Goal: Check status: Check status

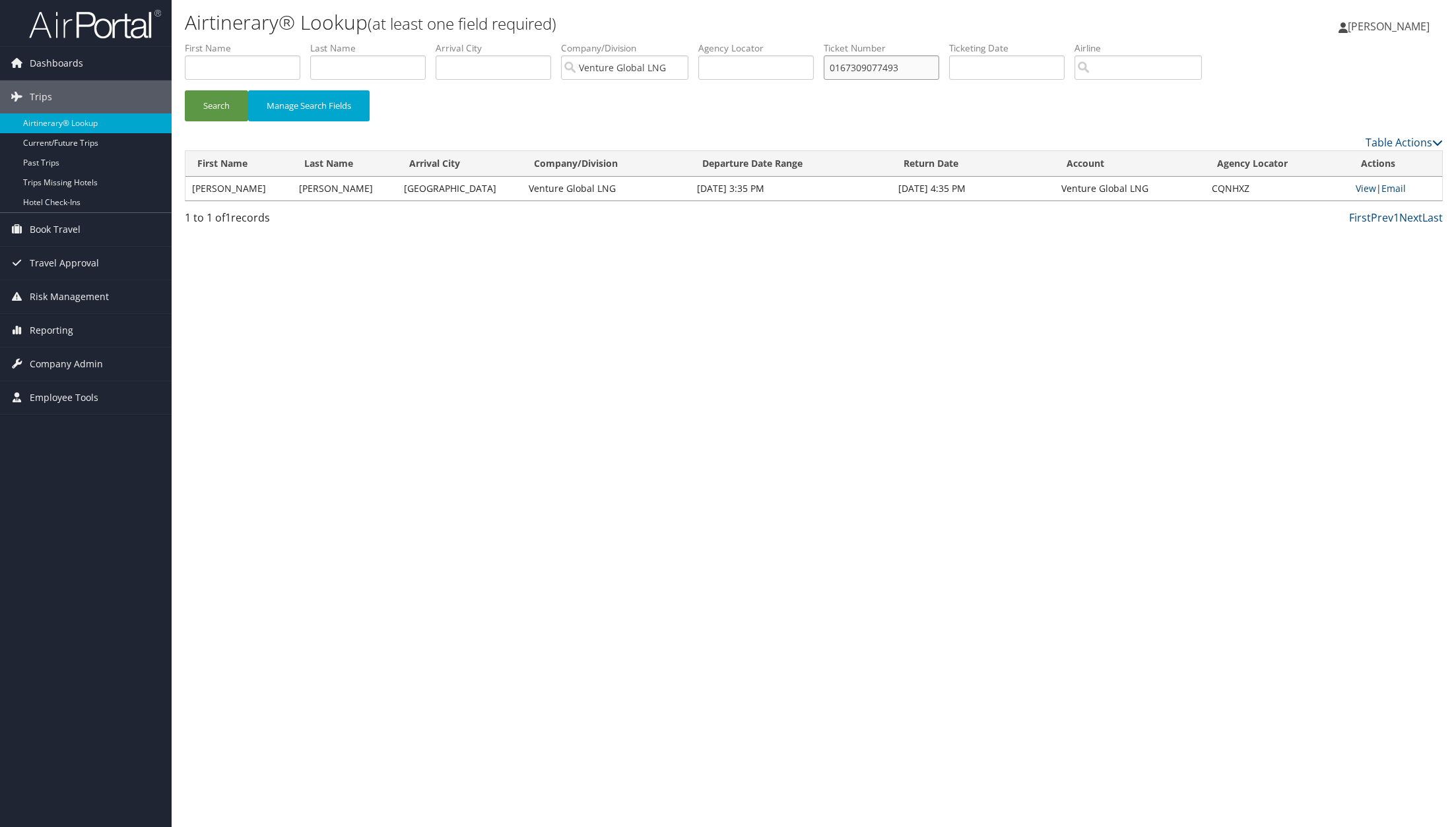
click at [853, 61] on input "0167309077493" at bounding box center [881, 67] width 116 height 24
paste input "5267310234752"
type input "5267310234752"
click at [231, 103] on button "Search" at bounding box center [216, 106] width 63 height 31
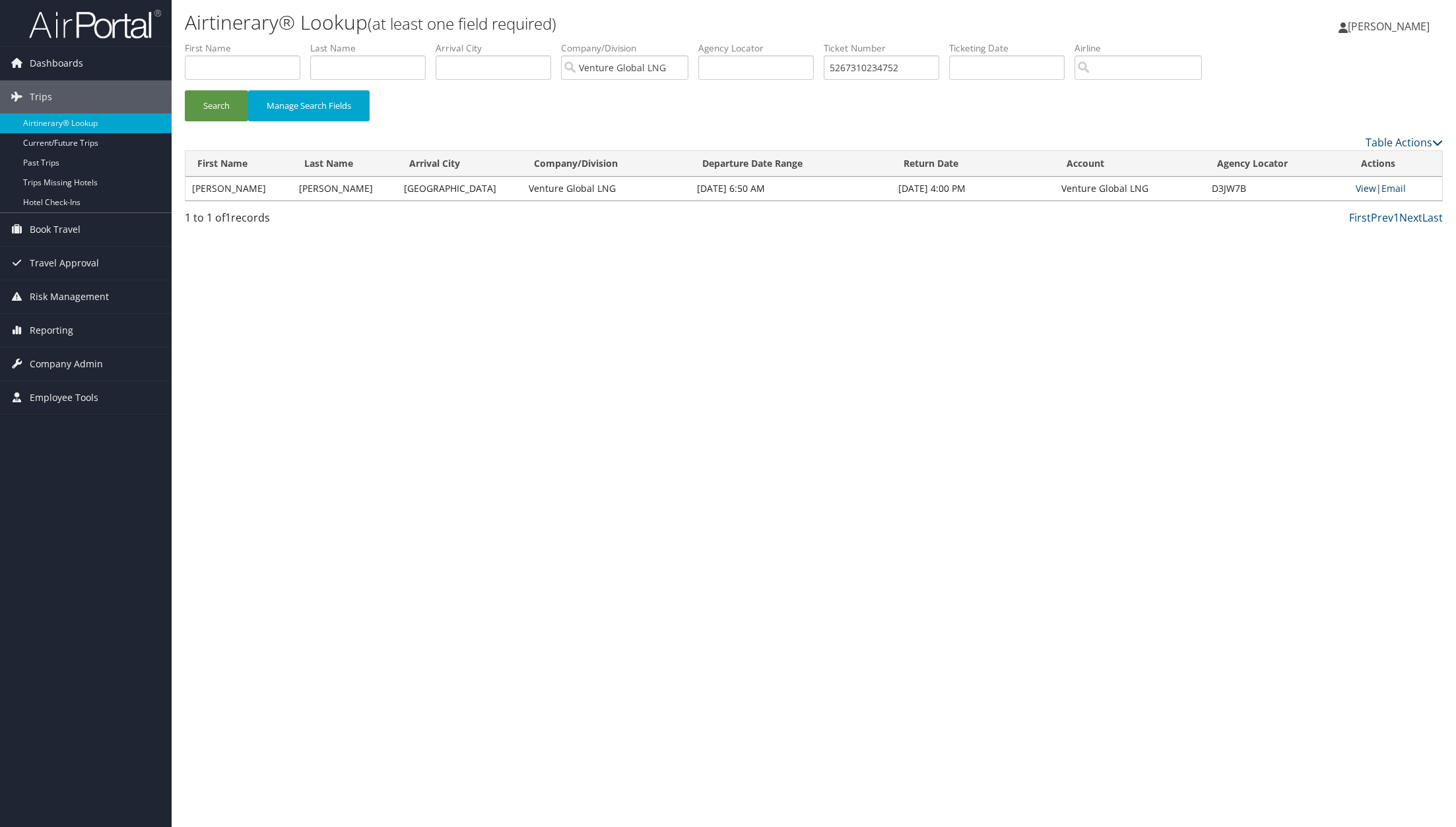
click at [1366, 191] on link "View" at bounding box center [1365, 188] width 20 height 12
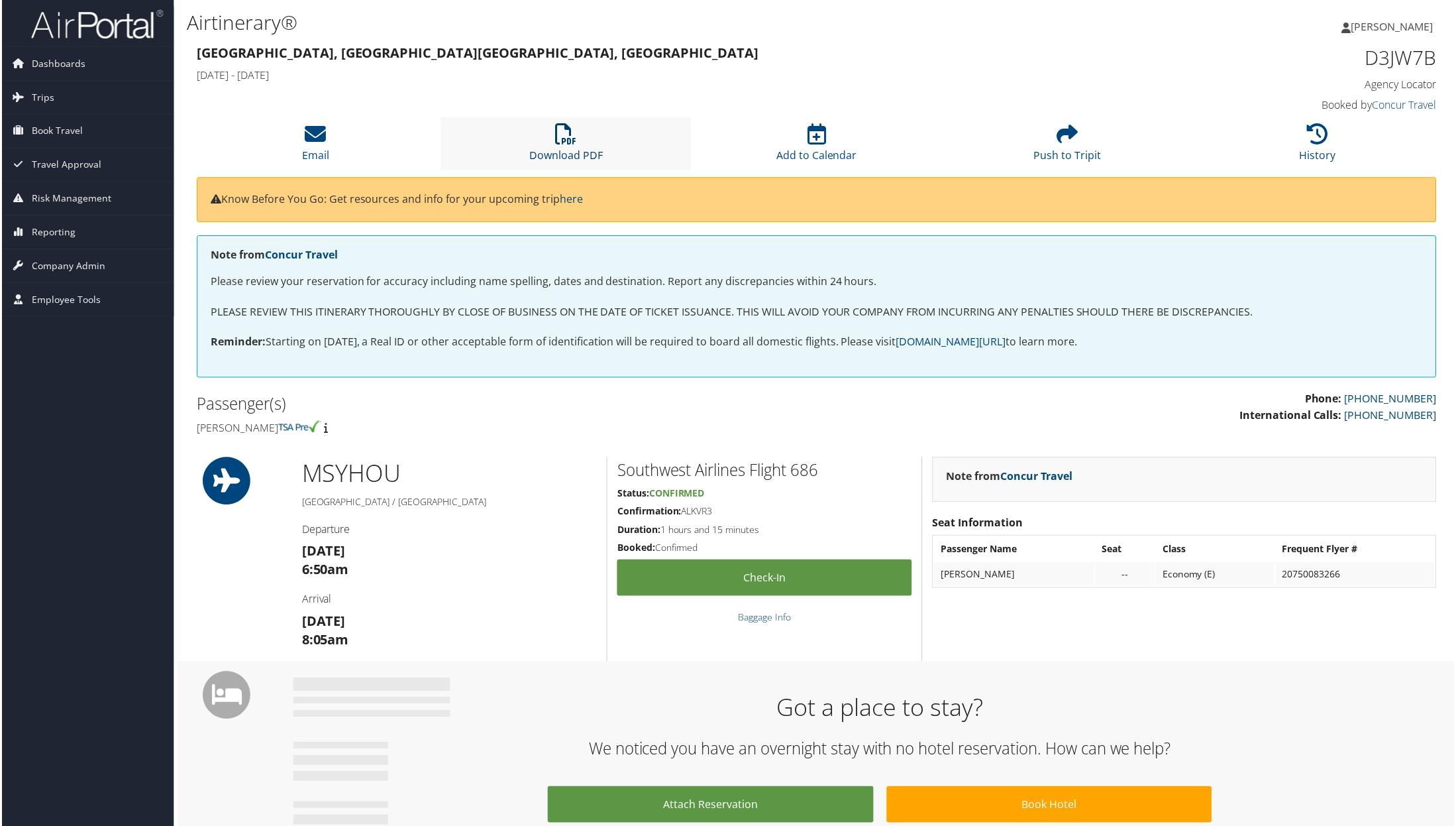
click at [563, 148] on link "Download PDF" at bounding box center [565, 147] width 74 height 32
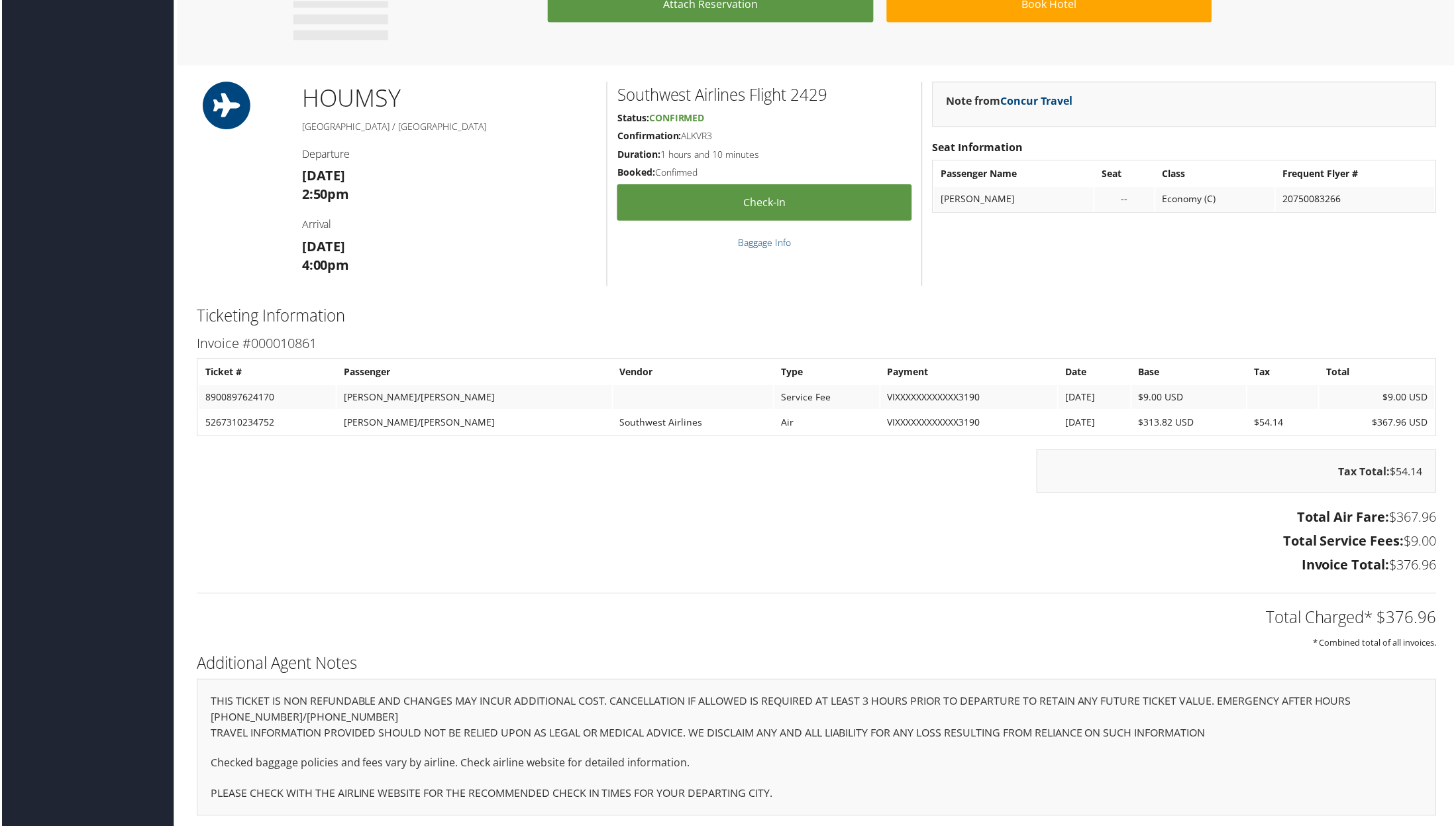
scroll to position [801, 0]
